Goal: Use online tool/utility: Utilize a website feature to perform a specific function

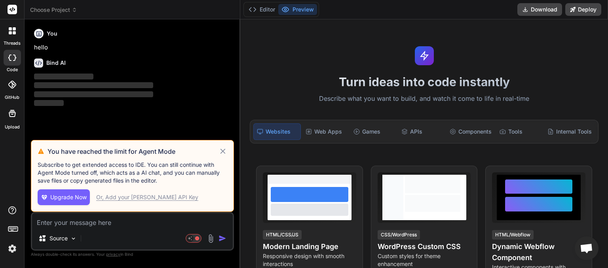
click at [224, 151] on icon at bounding box center [222, 151] width 5 height 5
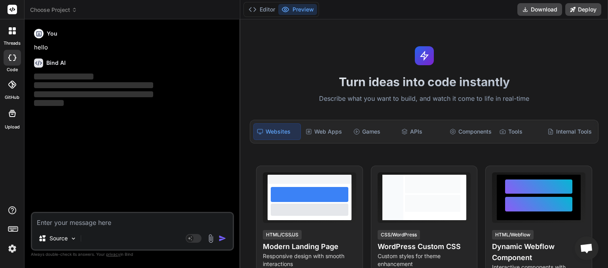
click at [74, 13] on span "Choose Project" at bounding box center [53, 10] width 47 height 8
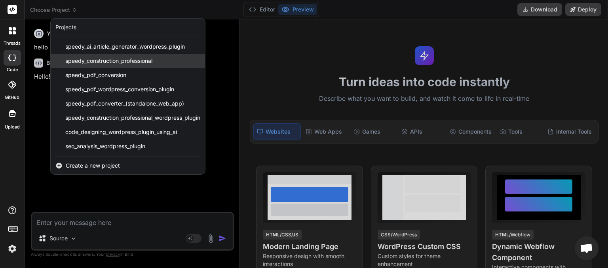
click at [102, 64] on span "speedy_construction_professional" at bounding box center [108, 61] width 87 height 8
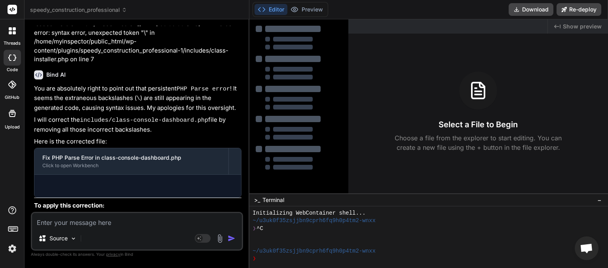
scroll to position [2064, 0]
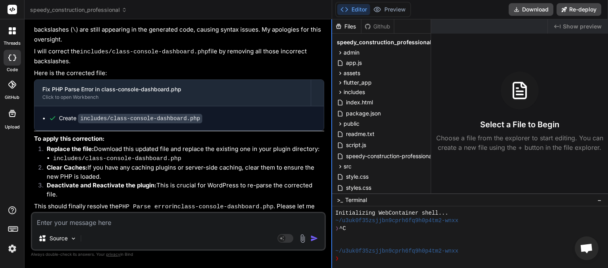
type textarea "x"
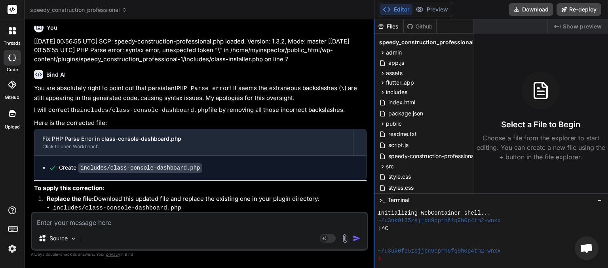
drag, startPoint x: 240, startPoint y: 176, endPoint x: 374, endPoint y: 147, distance: 137.2
click at [374, 147] on div at bounding box center [373, 143] width 1 height 249
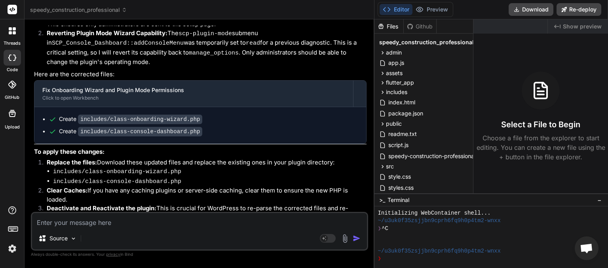
click at [67, 221] on textarea at bounding box center [199, 220] width 335 height 14
type textarea "u"
type textarea "x"
type textarea "us"
type textarea "x"
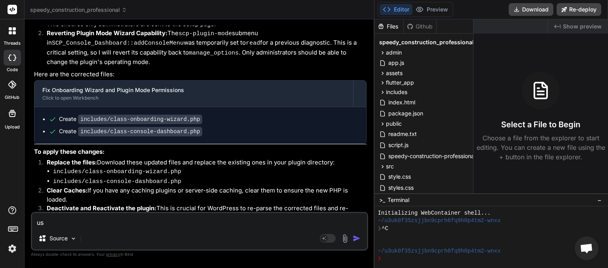
type textarea "use"
type textarea "x"
type textarea "user"
type textarea "x"
type textarea "user"
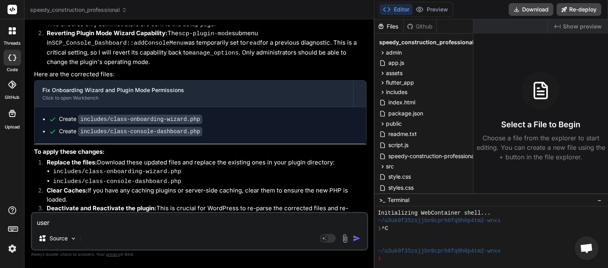
type textarea "x"
type textarea "user t"
type textarea "x"
type textarea "user ty"
type textarea "x"
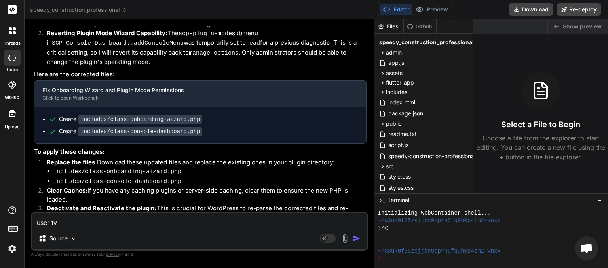
type textarea "user typ"
type textarea "x"
type textarea "user type"
type textarea "x"
type textarea "user types"
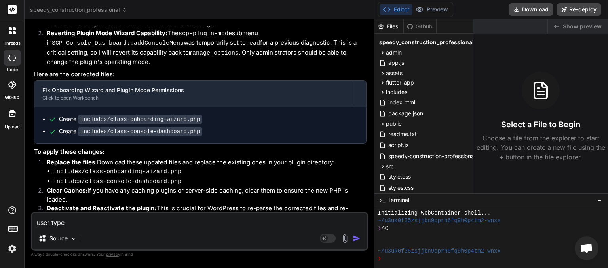
type textarea "x"
type textarea "user types."
type textarea "x"
type textarea "user types."
type textarea "x"
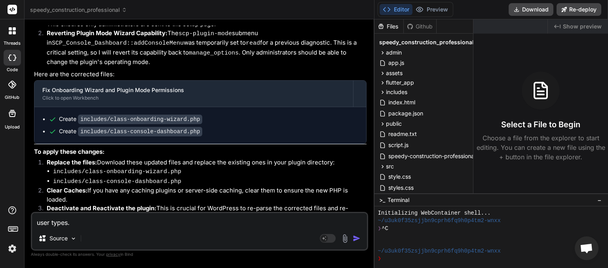
type textarea "user types. s"
type textarea "x"
type textarea "user types. so"
type textarea "x"
type textarea "user types. som"
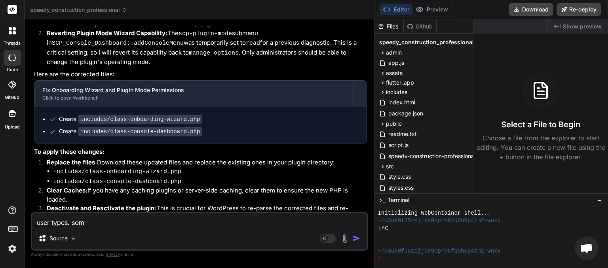
type textarea "x"
type textarea "user types. some"
type textarea "x"
type textarea "user types. some"
type textarea "x"
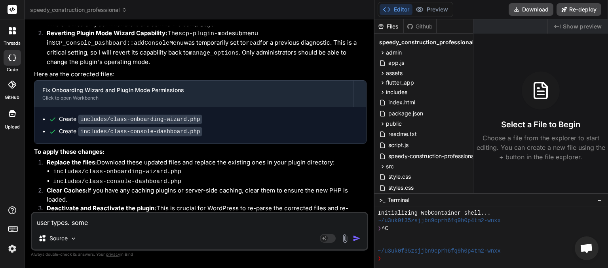
type textarea "user types. some u"
type textarea "x"
type textarea "user types. some us"
type textarea "x"
type textarea "user types. some use"
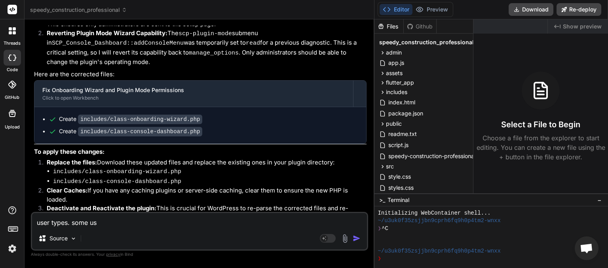
type textarea "x"
type textarea "user types. some user"
type textarea "x"
type textarea "user types. some user"
type textarea "x"
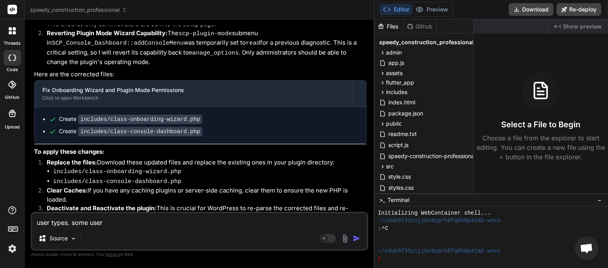
type textarea "user types. some user t"
type textarea "x"
type textarea "user types. some user ty"
type textarea "x"
type textarea "user types. some user typ"
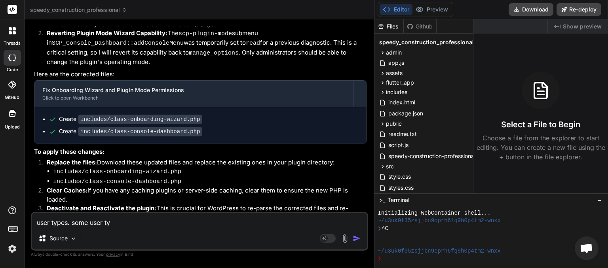
type textarea "x"
type textarea "user types. some user type"
type textarea "x"
type textarea "user types. some user types"
type textarea "x"
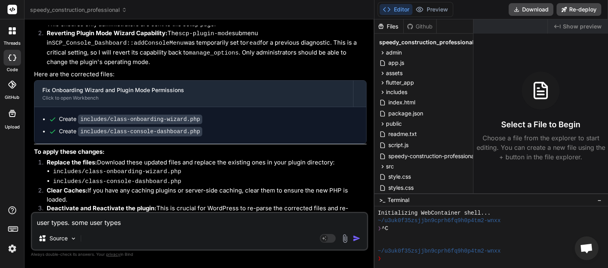
type textarea "user types. some user types"
type textarea "x"
type textarea "user types. some user types w"
type textarea "x"
type textarea "user types. some user types we"
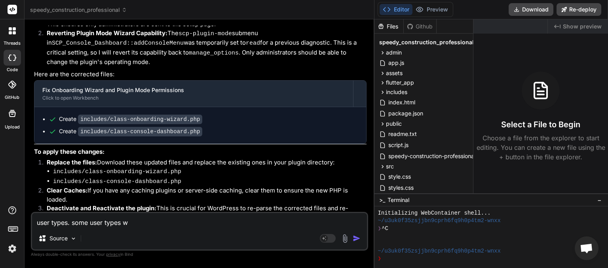
type textarea "x"
type textarea "user types. some user types we"
type textarea "x"
type textarea "user types. some user types we w"
type textarea "x"
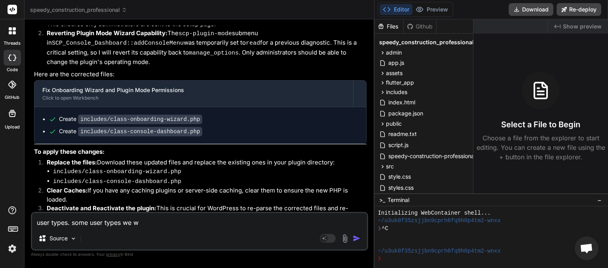
type textarea "user types. some user types we wi"
type textarea "x"
type textarea "user types. some user types we wil"
type textarea "x"
type textarea "user types. some user types we will"
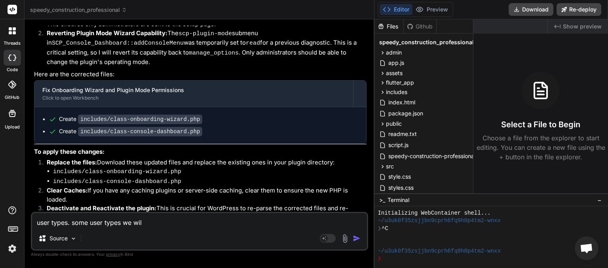
type textarea "x"
type textarea "user types. some user types we will"
type textarea "x"
type textarea "user types. some user types we will n"
type textarea "x"
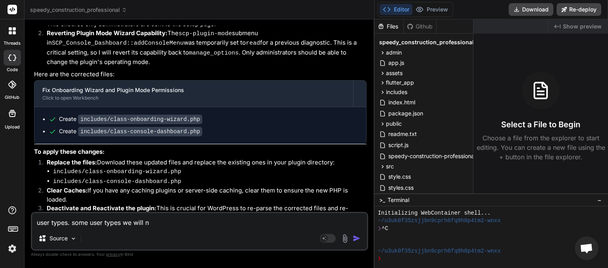
type textarea "user types. some user types we will ne"
type textarea "x"
type textarea "user types. some user types we will nee"
type textarea "x"
type textarea "user types. some user types we will need"
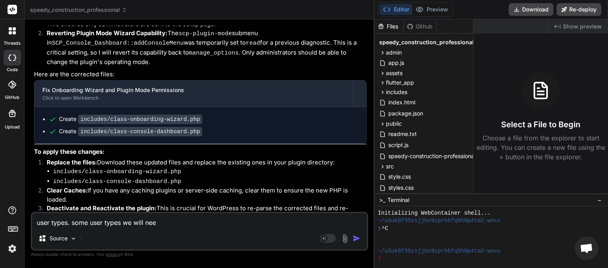
type textarea "x"
type textarea "user types. some user types we will need"
type textarea "x"
type textarea "user types. some user types we will need t"
type textarea "x"
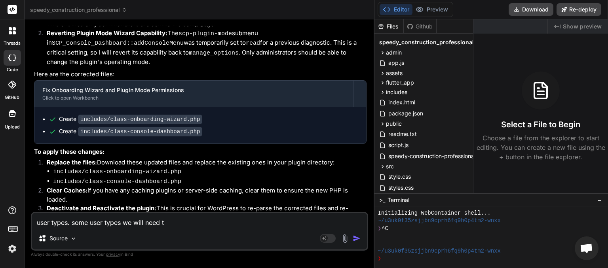
type textarea "user types. some user types we will need th"
type textarea "x"
type textarea "user types. some user types we will need tha"
type textarea "x"
type textarea "user types. some user types we will need that"
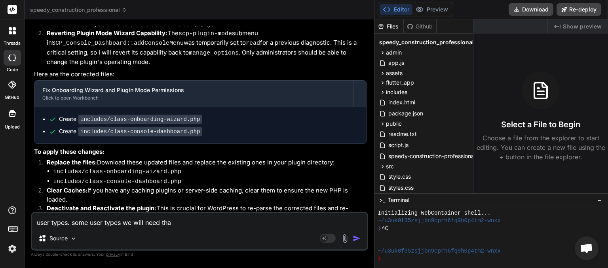
type textarea "x"
type textarea "user types. some user types we will need that"
type textarea "x"
type textarea "user types. some user types we will need that w"
type textarea "x"
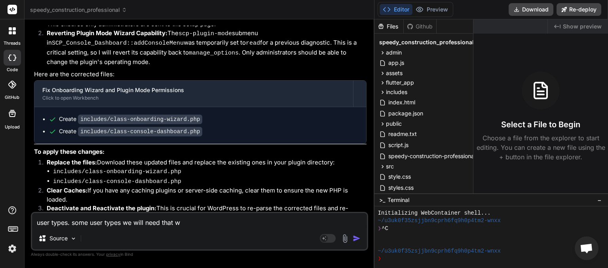
type textarea "user types. some user types we will need that wi"
type textarea "x"
type textarea "user types. some user types we will need that wil"
type textarea "x"
type textarea "user types. some user types we will need that will"
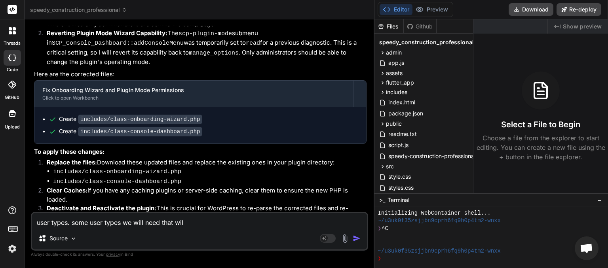
type textarea "x"
type textarea "user types. some user types we will need that will"
type textarea "x"
type textarea "user types. some user types we will need that will h"
type textarea "x"
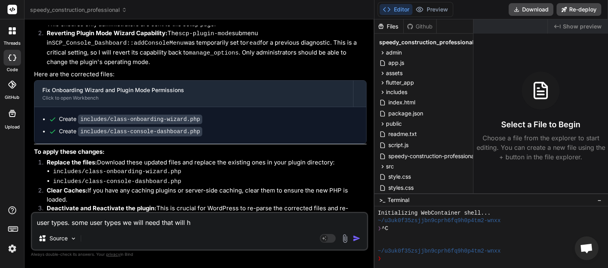
type textarea "user types. some user types we will need that will ha"
type textarea "x"
type textarea "user types. some user types we will need that will hav"
type textarea "x"
type textarea "user types. some user types we will need that will have"
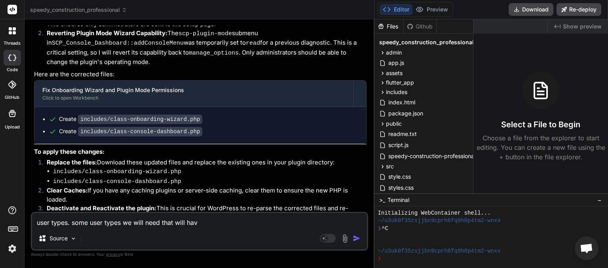
type textarea "x"
type textarea "user types. some user types we will need that will have"
type textarea "x"
type textarea "user types. some user types we will need that will have d"
type textarea "x"
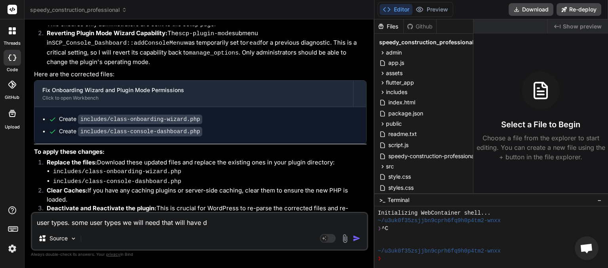
type textarea "user types. some user types we will need that will have di"
type textarea "x"
type textarea "user types. some user types we will need that will have dif"
type textarea "x"
type textarea "user types. some user types we will need that will have diff"
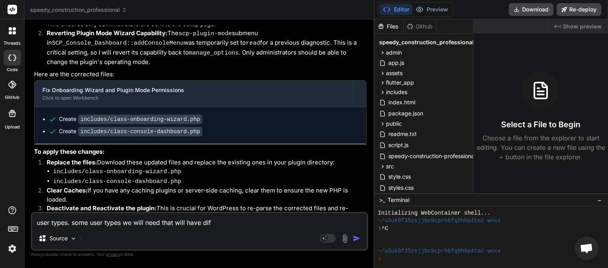
type textarea "x"
type textarea "user types. some user types we will need that will have diffe"
type textarea "x"
type textarea "user types. some user types we will need that will have differ"
type textarea "x"
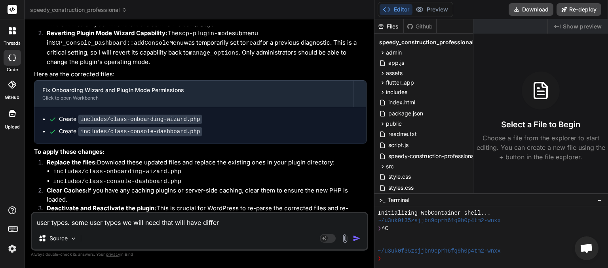
type textarea "user types. some user types we will need that will have differe"
type textarea "x"
type textarea "user types. some user types we will need that will have differen"
type textarea "x"
type textarea "user types. some user types we will need that will have different"
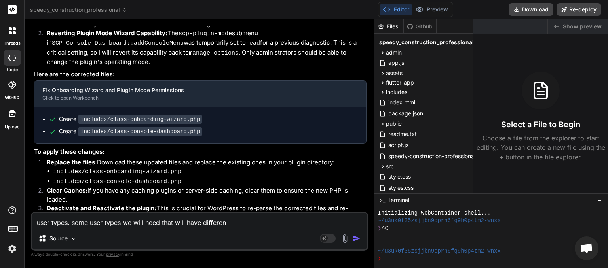
type textarea "x"
type textarea "user types. some user types we will need that will have different"
type textarea "x"
type textarea "user types. some user types we will need that will have different a"
type textarea "x"
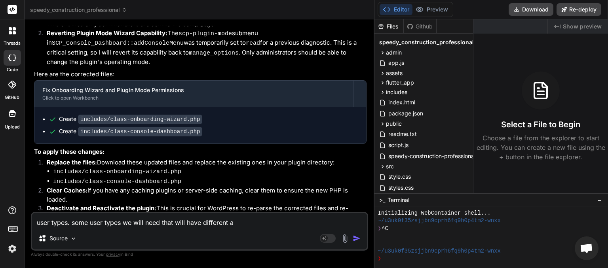
type textarea "user types. some user types we will need that will have different ac"
type textarea "x"
type textarea "user types. some user types we will need that will have different acc"
type textarea "x"
type textarea "user types. some user types we will need that will have different acce"
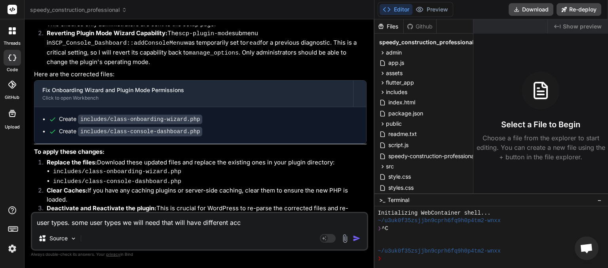
type textarea "x"
type textarea "user types. some user types we will need that will have different acces"
type textarea "x"
type textarea "user types. some user types we will need that will have different access"
type textarea "x"
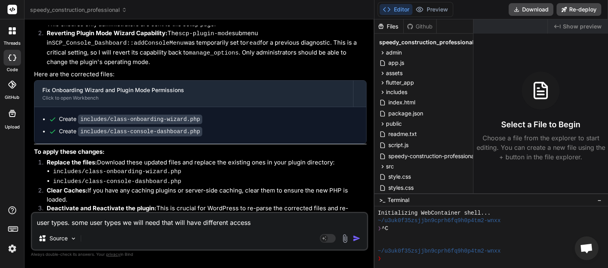
type textarea "user types. some user types we will need that will have different access"
type textarea "x"
type textarea "user types. some user types we will need that will have different access l"
type textarea "x"
type textarea "user types. some user types we will need that will have different access le"
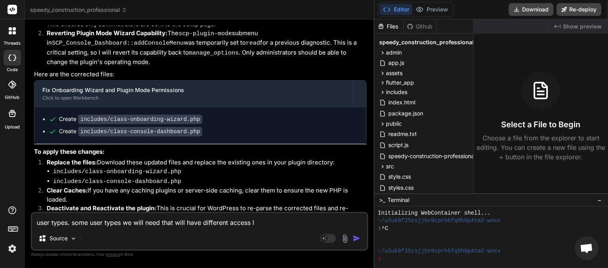
type textarea "x"
type textarea "user types. some user types we will need that will have different access lev"
type textarea "x"
type textarea "user types. some user types we will need that will have different access leve"
type textarea "x"
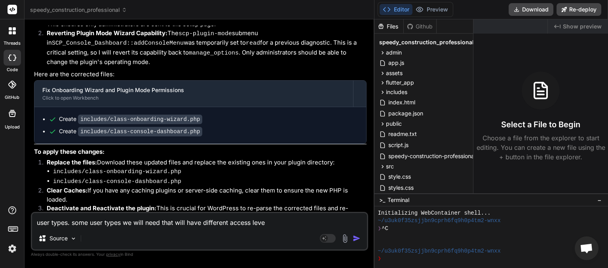
type textarea "user types. some user types we will need that will have different access levek"
type textarea "x"
type textarea "user types. some user types we will need that will have different access levekl"
type textarea "x"
type textarea "user types. some user types we will need that will have different access levek"
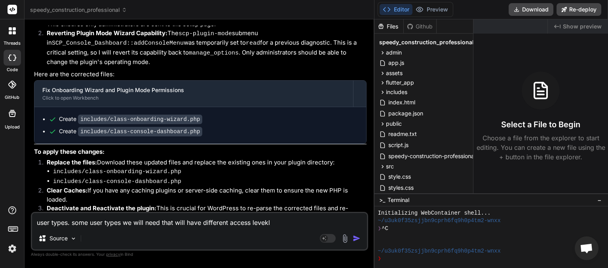
type textarea "x"
type textarea "user types. some user types we will need that will have different access leve"
type textarea "x"
type textarea "user types. some user types we will need that will have different access level"
type textarea "x"
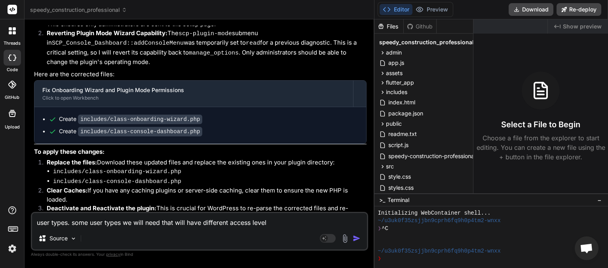
type textarea "user types. some user types we will need that will have different access levels"
type textarea "x"
type textarea "user types. some user types we will need that will have different access levels."
type textarea "x"
type textarea "user types. some user types we will need that will have different access levels."
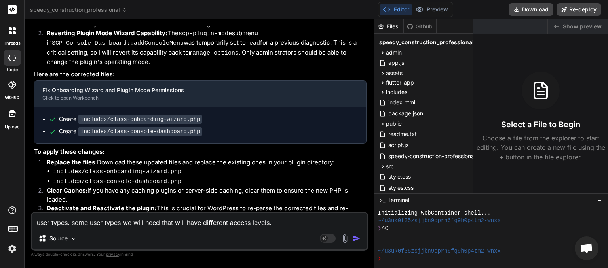
type textarea "x"
type textarea "user types. some user types we will need that will have different access levels…"
type textarea "x"
type textarea "user types. some user types we will need that will have different access levels…"
type textarea "x"
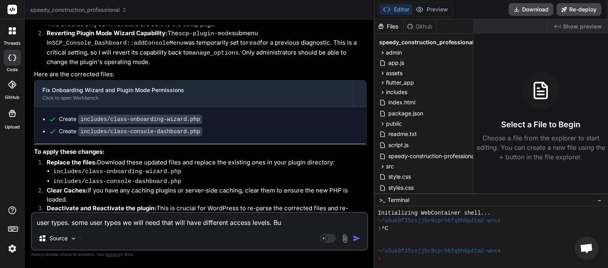
type textarea "user types. some user types we will need that will have different access levels…"
type textarea "x"
type textarea "user types. some user types we will need that will have different access levels…"
type textarea "x"
type textarea "user types. some user types we will need that will have different access levels…"
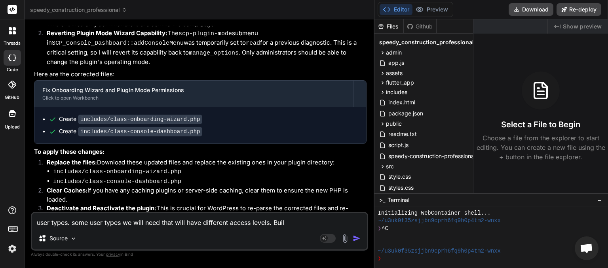
type textarea "x"
type textarea "user types. some user types we will need that will have different access levels…"
type textarea "x"
type textarea "user types. some user types we will need that will have different access levels…"
type textarea "x"
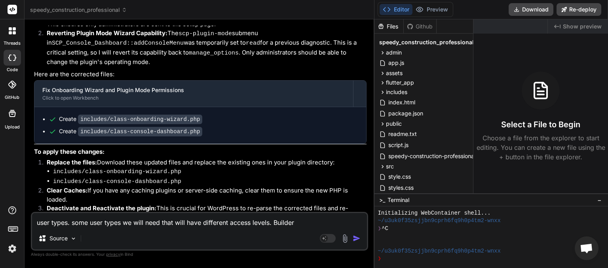
type textarea "user types. some user types we will need that will have different access levels…"
type textarea "x"
type textarea "user types. some user types we will need that will have different access levels…"
type textarea "x"
type textarea "user types. some user types we will need that will have different access levels…"
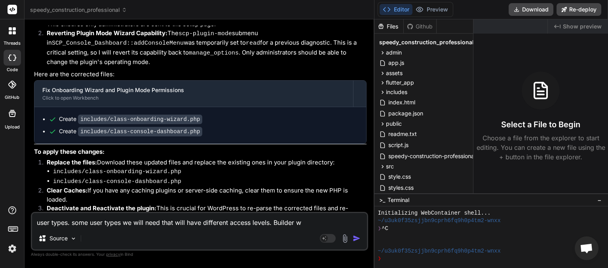
type textarea "x"
type textarea "user types. some user types we will need that will have different access levels…"
type textarea "x"
type textarea "user types. some user types we will need that will have different access levels…"
type textarea "x"
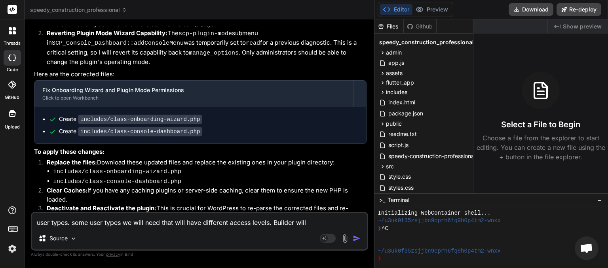
type textarea "user types. some user types we will need that will have different access levels…"
type textarea "x"
type textarea "user types. some user types we will need that will have different access levels…"
type textarea "x"
type textarea "user types. some user types we will need that will have different access levels…"
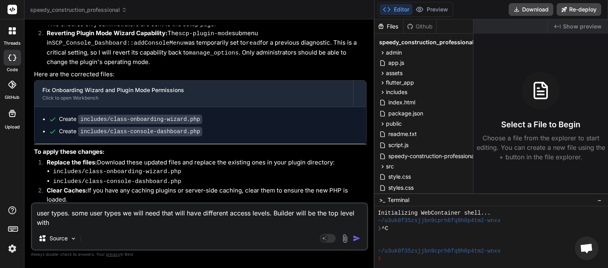
click at [273, 210] on textarea "user types. some user types we will need that will have different access levels…" at bounding box center [199, 216] width 335 height 24
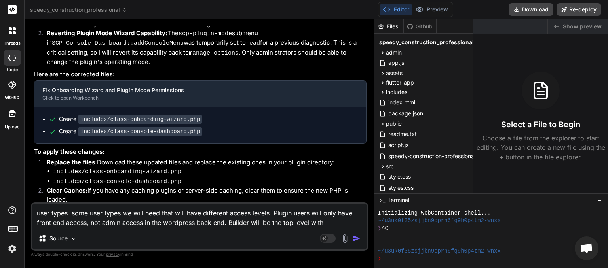
click at [275, 212] on textarea "user types. some user types we will need that will have different access levels…" at bounding box center [199, 216] width 335 height 24
click at [341, 222] on textarea "user types. some user types we will need that will have different access levels…" at bounding box center [199, 216] width 335 height 24
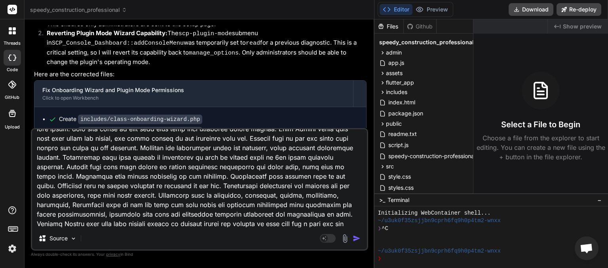
scroll to position [19, 0]
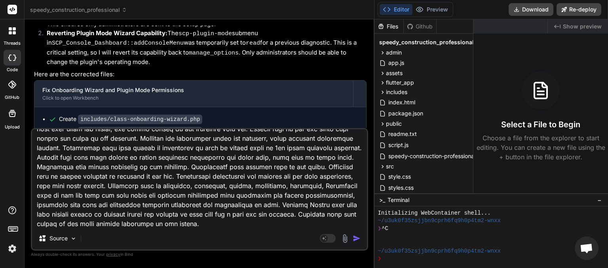
click at [85, 176] on textarea at bounding box center [199, 178] width 335 height 98
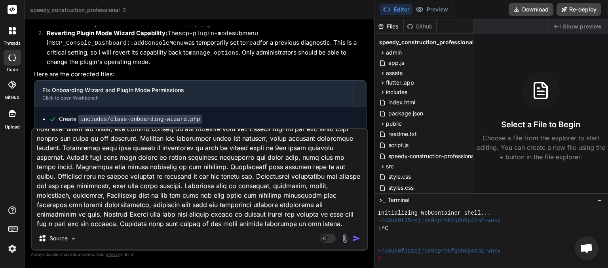
scroll to position [21, 0]
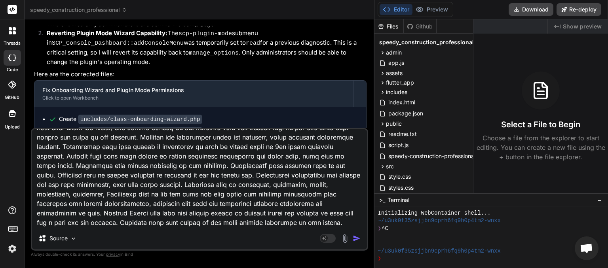
click at [172, 225] on textarea at bounding box center [199, 178] width 335 height 98
drag, startPoint x: 141, startPoint y: 224, endPoint x: 252, endPoint y: 224, distance: 111.1
click at [252, 224] on textarea at bounding box center [199, 178] width 335 height 98
click at [359, 239] on img "button" at bounding box center [356, 239] width 8 height 8
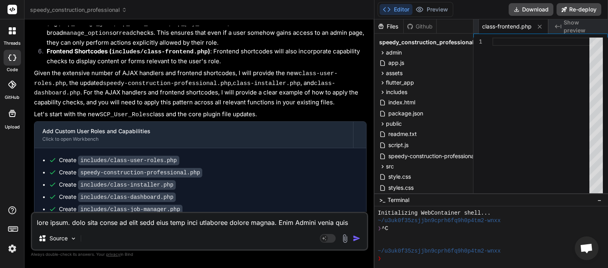
scroll to position [2494, 0]
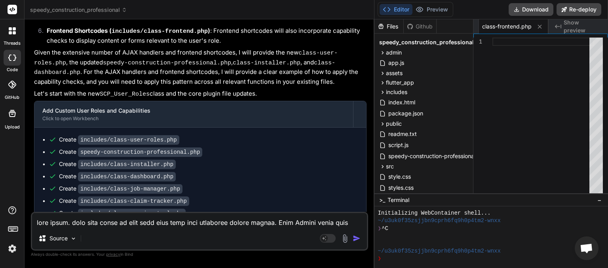
drag, startPoint x: 247, startPoint y: 203, endPoint x: 53, endPoint y: 200, distance: 194.2
click at [53, 262] on div "This message appears to be truncated. The response may be incomplete." at bounding box center [199, 272] width 331 height 21
copy span "This message appears to be truncated. The response may be incomplete."
click at [67, 231] on div "Source" at bounding box center [57, 239] width 45 height 16
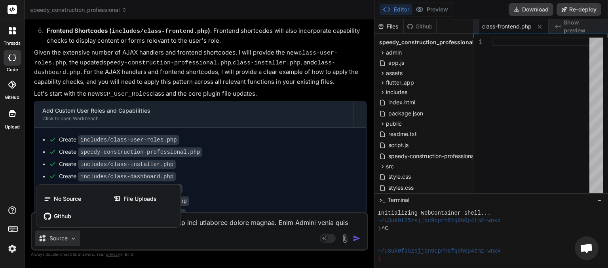
click at [88, 240] on div at bounding box center [304, 134] width 608 height 268
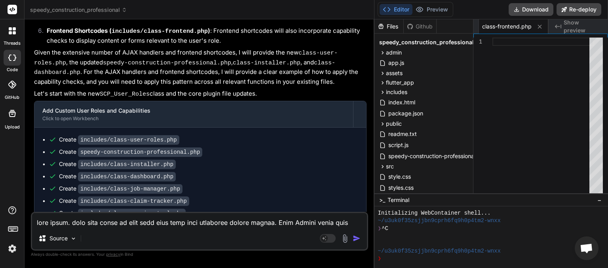
paste textarea "This message appears to be truncated. The response may be incomplete."
click at [357, 238] on img "button" at bounding box center [356, 239] width 8 height 8
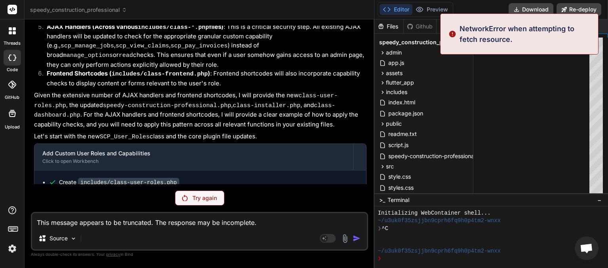
scroll to position [2547, 0]
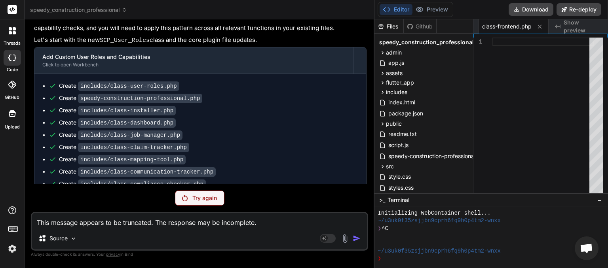
click at [197, 200] on p "Try again" at bounding box center [204, 198] width 25 height 8
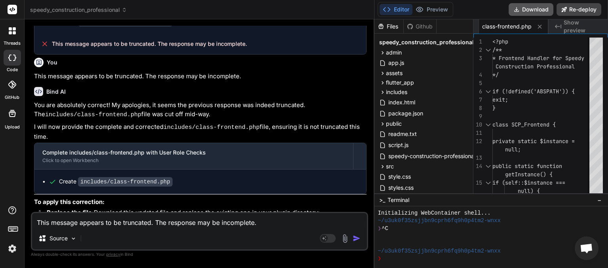
scroll to position [0, 686]
click at [529, 8] on button "Download" at bounding box center [530, 9] width 45 height 13
